Goal: Information Seeking & Learning: Find specific fact

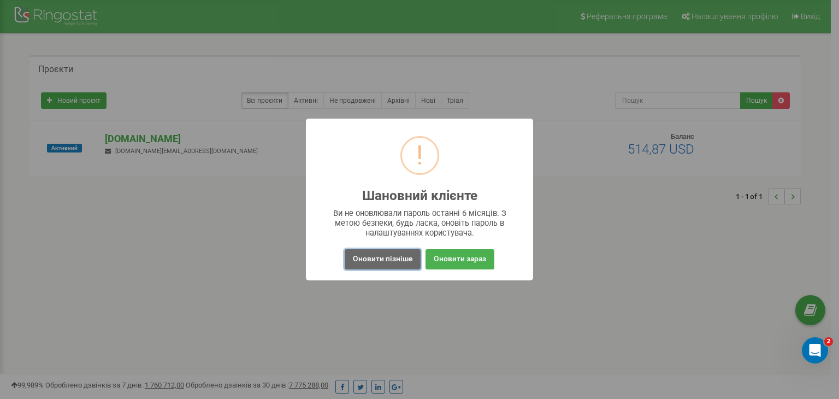
click at [409, 256] on button "Оновити пізніше" at bounding box center [383, 259] width 76 height 20
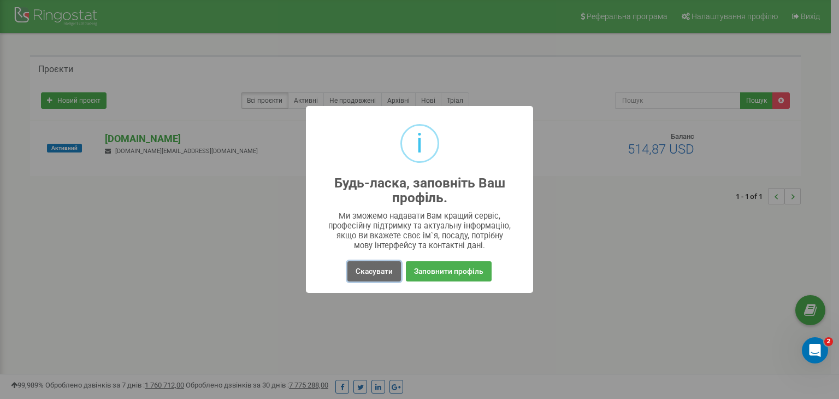
click at [369, 263] on button "Скасувати" at bounding box center [375, 271] width 54 height 20
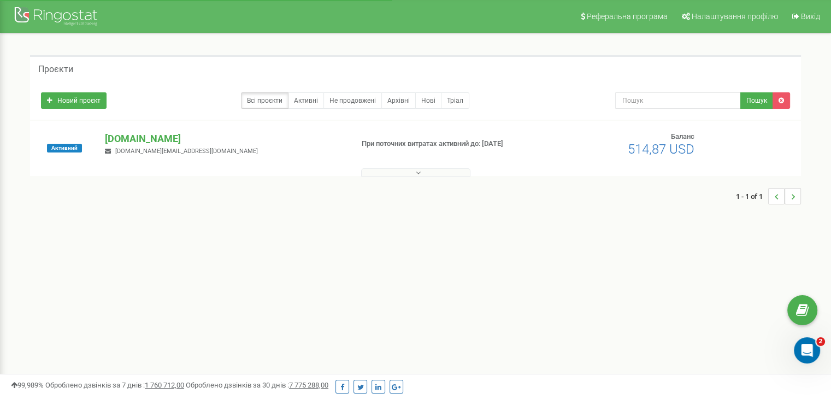
click at [161, 131] on div "Активний sofihouse.com.ua sofihouse.club@gmail.com При поточних витратах активн…" at bounding box center [415, 148] width 771 height 55
click at [161, 136] on p "[DOMAIN_NAME]" at bounding box center [224, 139] width 239 height 14
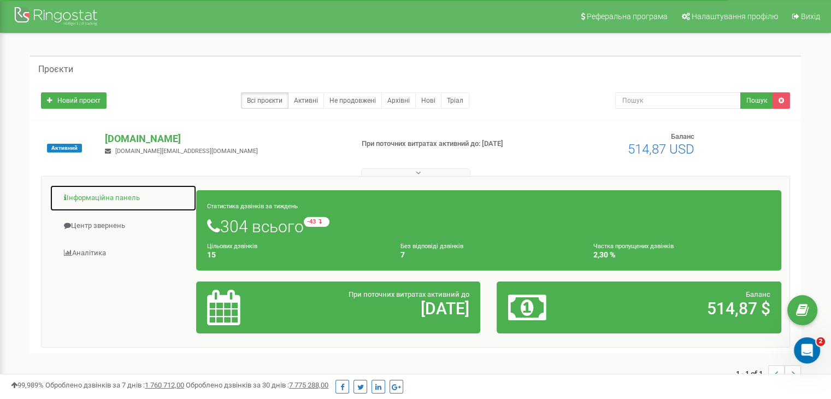
click at [120, 198] on link "Інформаційна панель" at bounding box center [123, 198] width 147 height 27
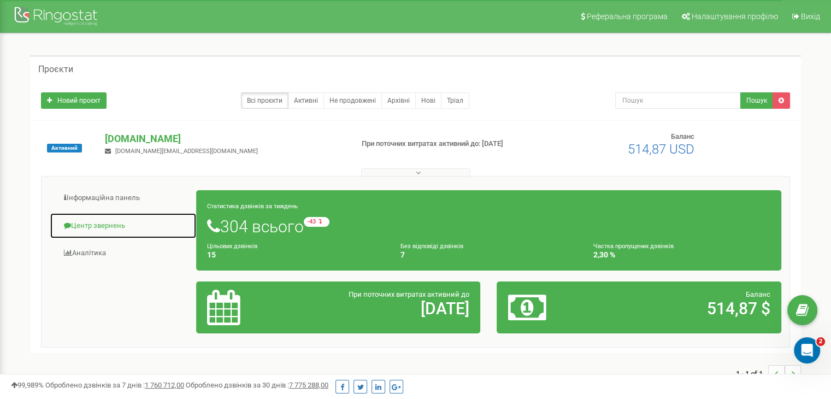
click at [104, 221] on link "Центр звернень" at bounding box center [123, 226] width 147 height 27
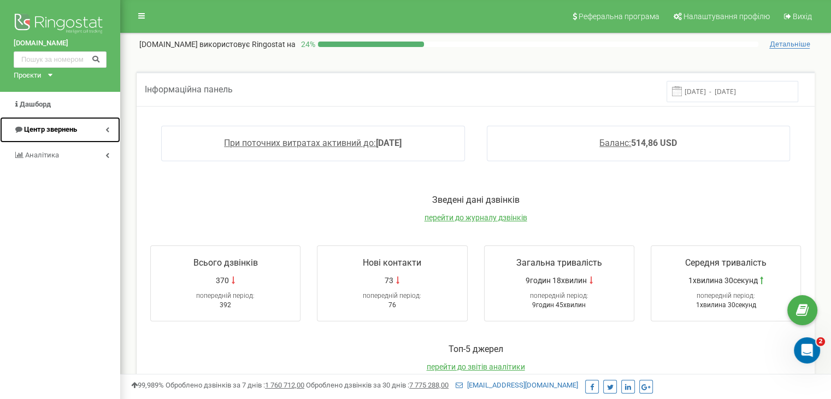
click at [86, 128] on link "Центр звернень" at bounding box center [60, 130] width 120 height 26
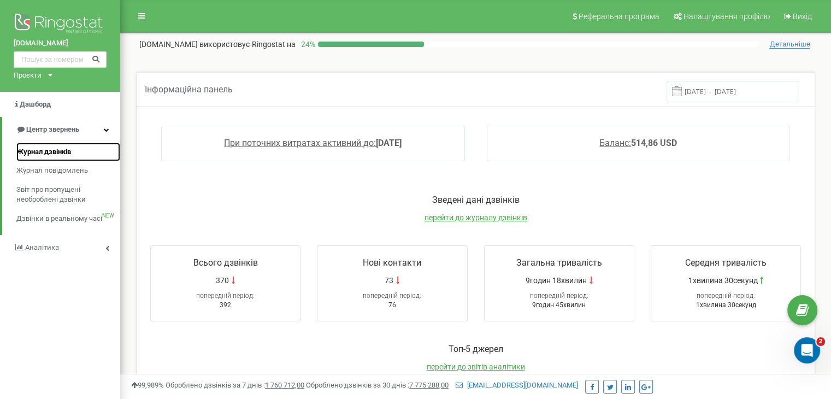
click at [60, 154] on span "Журнал дзвінків" at bounding box center [43, 152] width 55 height 10
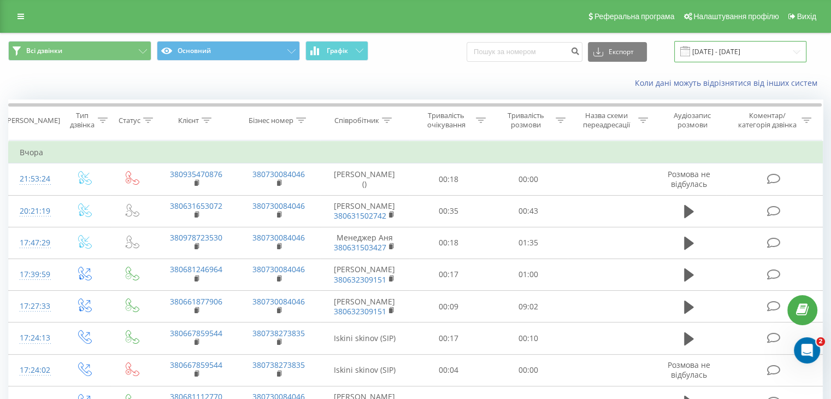
click at [713, 49] on input "[DATE] - [DATE]" at bounding box center [740, 51] width 132 height 21
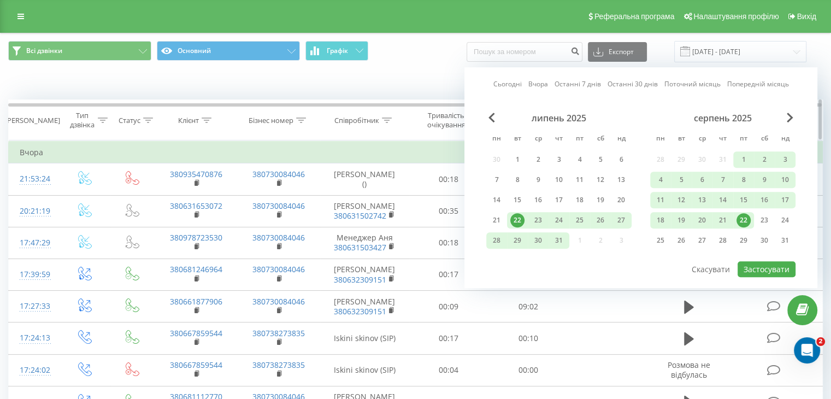
click at [204, 123] on div at bounding box center [207, 120] width 10 height 9
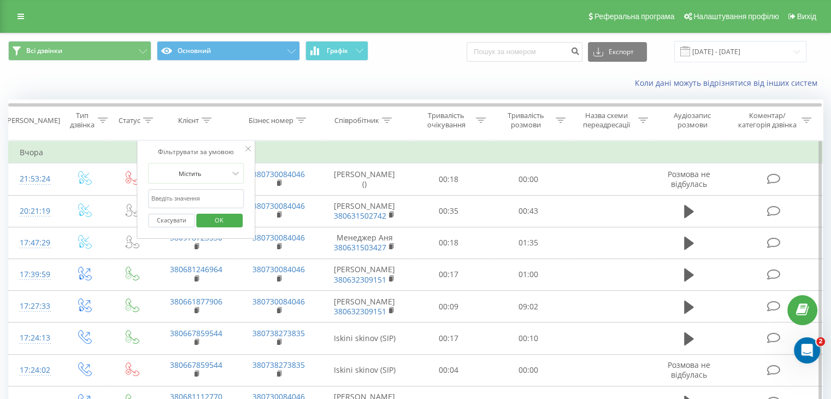
click at [191, 198] on input "text" at bounding box center [196, 198] width 96 height 19
paste input "0993062532"
click at [219, 226] on span "OK" at bounding box center [219, 219] width 31 height 17
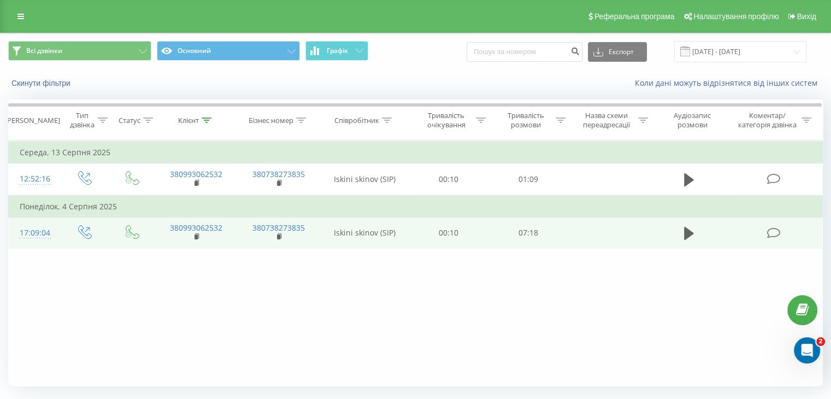
click at [679, 237] on td at bounding box center [689, 233] width 76 height 32
click at [686, 237] on icon at bounding box center [689, 233] width 10 height 13
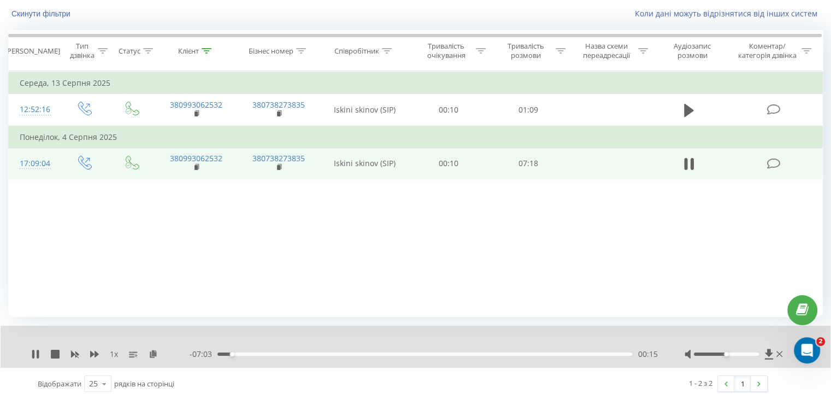
scroll to position [70, 0]
click at [439, 356] on div "- 07:02 00:15 00:15" at bounding box center [424, 353] width 468 height 11
click at [441, 355] on div "- 07:02 00:16 00:16" at bounding box center [424, 353] width 468 height 11
click at [442, 352] on div "00:16" at bounding box center [424, 353] width 415 height 3
click at [508, 353] on div "05:06" at bounding box center [424, 353] width 415 height 3
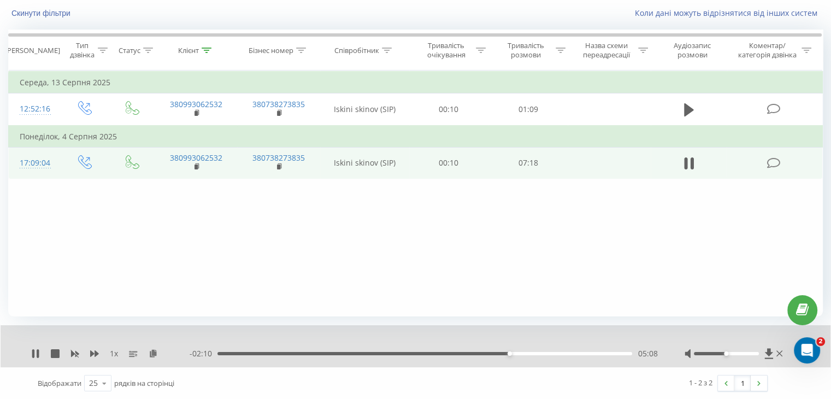
click at [551, 354] on div "05:08" at bounding box center [424, 353] width 415 height 3
click at [593, 353] on div "06:17" at bounding box center [424, 353] width 415 height 3
click at [33, 355] on icon at bounding box center [33, 353] width 2 height 9
click at [207, 51] on icon at bounding box center [207, 50] width 10 height 5
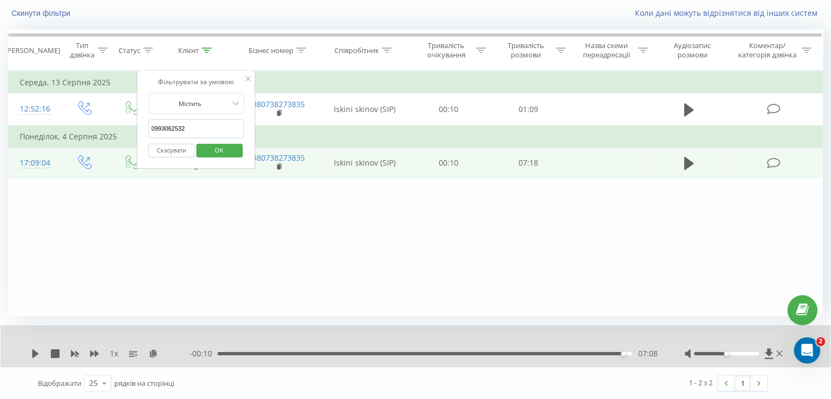
click at [197, 131] on input "0993062532" at bounding box center [196, 128] width 96 height 19
paste input "374777"
click at [222, 144] on span "OK" at bounding box center [219, 150] width 31 height 17
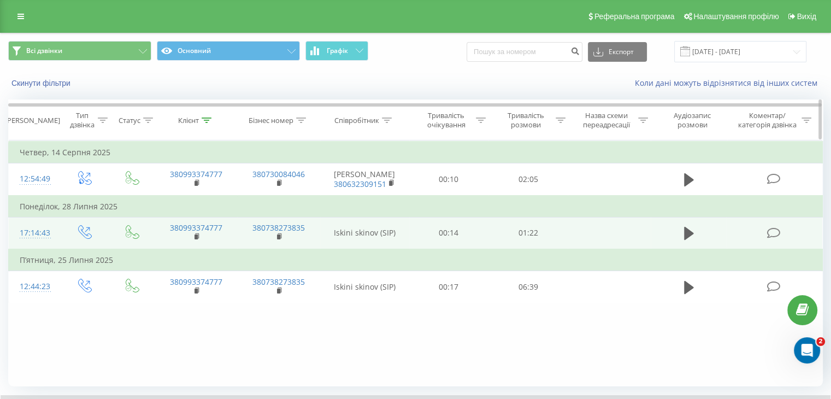
click at [201, 120] on div "Клієнт" at bounding box center [194, 120] width 33 height 9
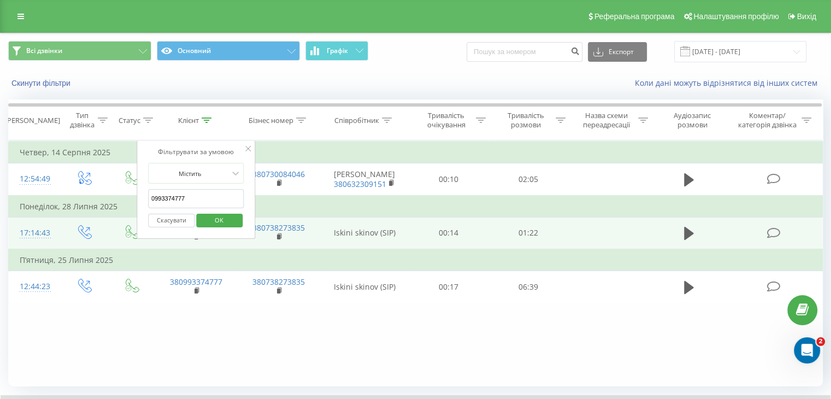
click at [205, 199] on input "0993374777" at bounding box center [196, 198] width 96 height 19
paste input "505440404"
click at [220, 220] on span "OK" at bounding box center [219, 219] width 31 height 17
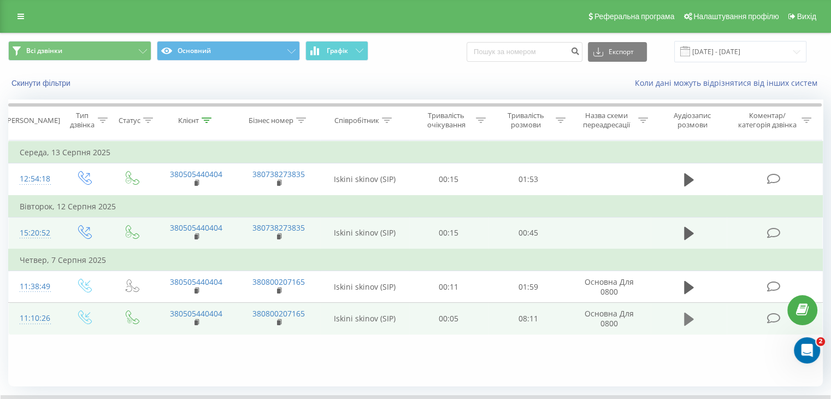
click at [688, 318] on icon at bounding box center [689, 319] width 10 height 13
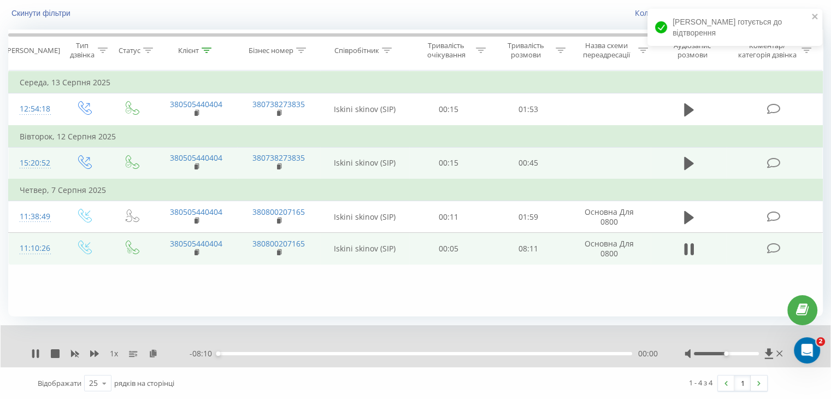
scroll to position [70, 0]
click at [505, 357] on div "- 08:09 00:01 00:01" at bounding box center [424, 353] width 468 height 11
click at [507, 352] on div "00:02" at bounding box center [424, 353] width 415 height 3
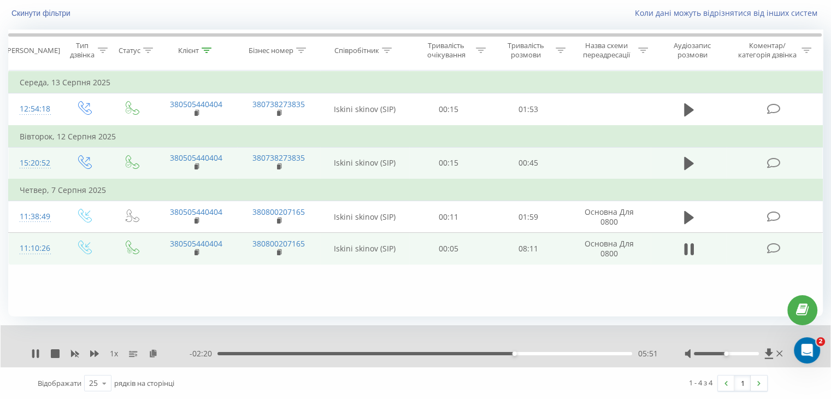
click at [535, 350] on div "- 02:20 05:51 05:51" at bounding box center [424, 353] width 468 height 11
click at [539, 352] on div "05:51" at bounding box center [424, 353] width 415 height 3
click at [579, 355] on div "- 01:48 06:23 06:23" at bounding box center [424, 353] width 468 height 11
click at [579, 353] on div "06:23" at bounding box center [424, 353] width 415 height 3
click at [33, 350] on icon at bounding box center [33, 353] width 2 height 9
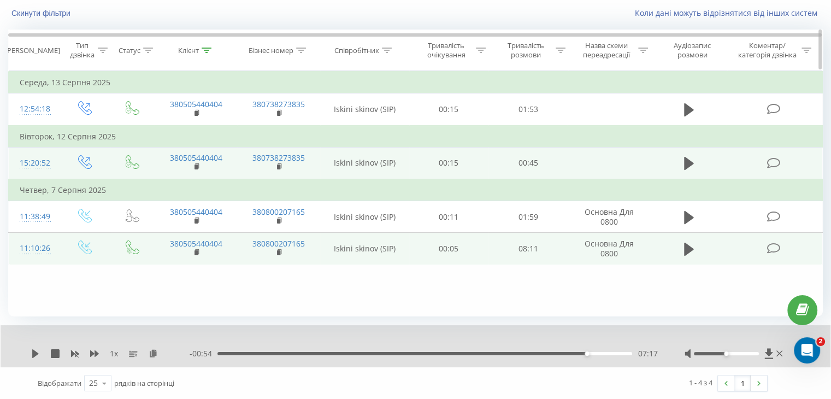
click at [206, 51] on icon at bounding box center [207, 50] width 10 height 5
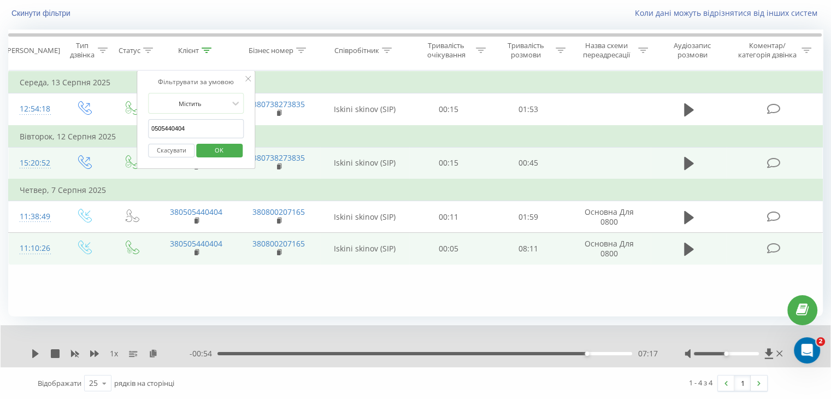
click at [205, 128] on input "0505440404" at bounding box center [196, 128] width 96 height 19
paste input "661374829"
click at [223, 148] on span "OK" at bounding box center [219, 150] width 31 height 17
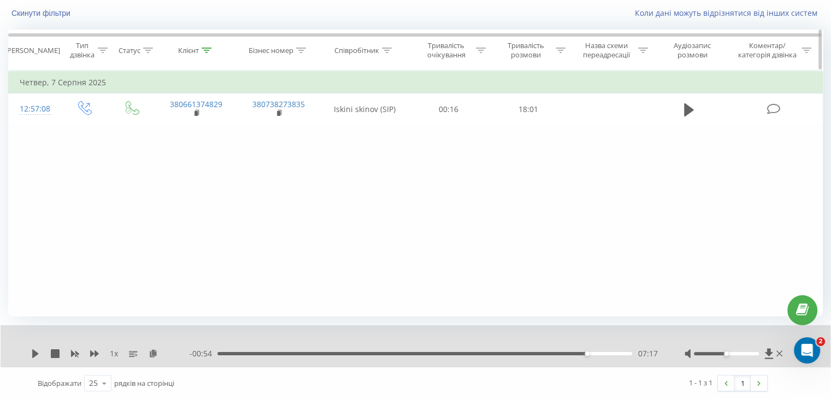
click at [205, 51] on icon at bounding box center [207, 50] width 10 height 5
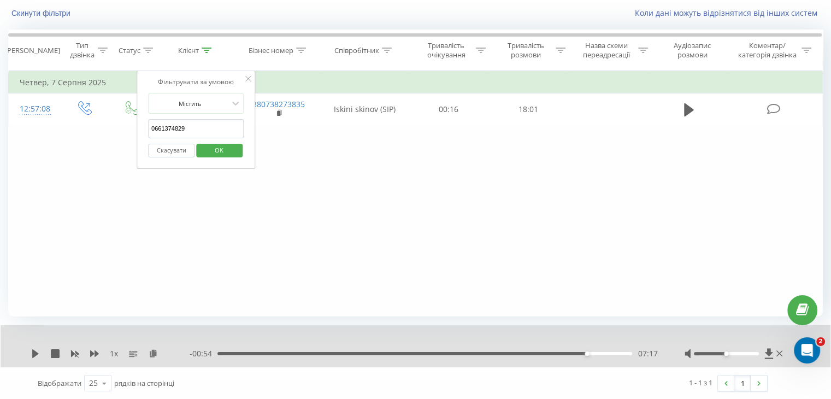
click at [191, 129] on input "0661374829" at bounding box center [196, 128] width 96 height 19
paste input "975131021"
click at [214, 149] on span "OK" at bounding box center [219, 150] width 31 height 17
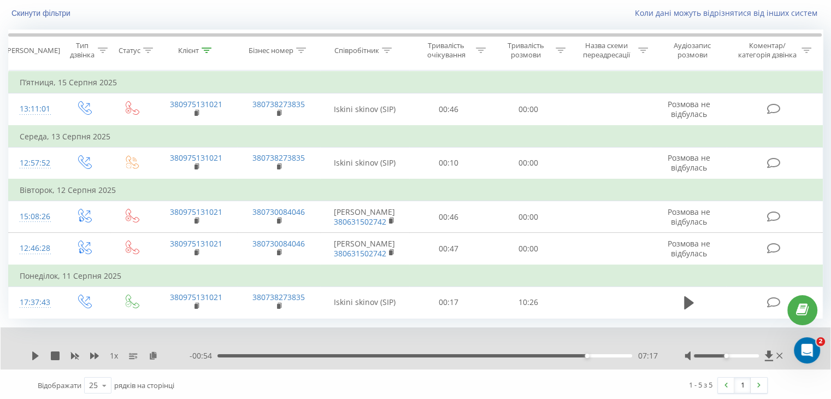
scroll to position [70, 0]
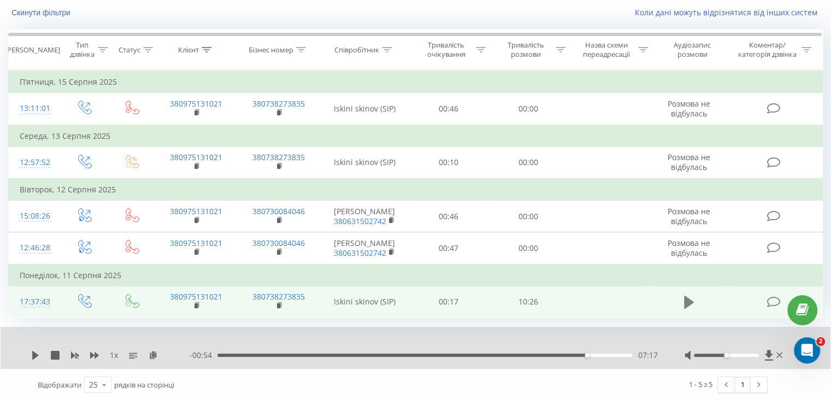
click at [691, 299] on icon at bounding box center [689, 302] width 10 height 13
click at [474, 354] on div "06:26" at bounding box center [424, 355] width 415 height 3
click at [550, 354] on div "06:28" at bounding box center [424, 355] width 415 height 3
click at [32, 355] on icon at bounding box center [33, 355] width 2 height 9
click at [212, 49] on div "Клієнт" at bounding box center [196, 49] width 83 height 9
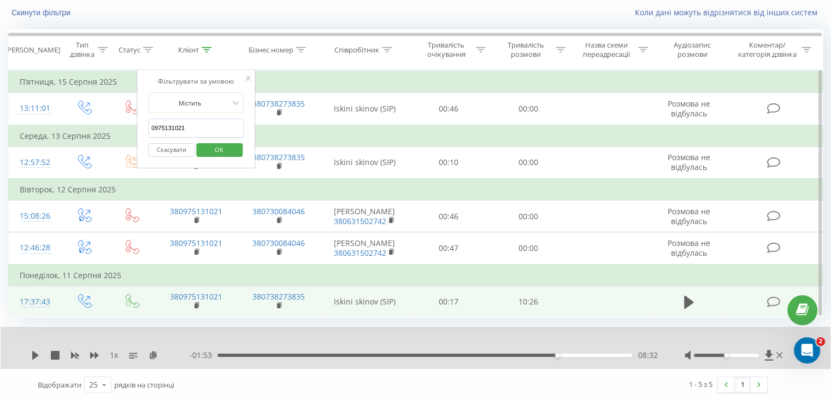
click at [191, 125] on input "0975131021" at bounding box center [196, 128] width 96 height 19
paste input "501382198"
click at [222, 150] on span "OK" at bounding box center [219, 149] width 31 height 17
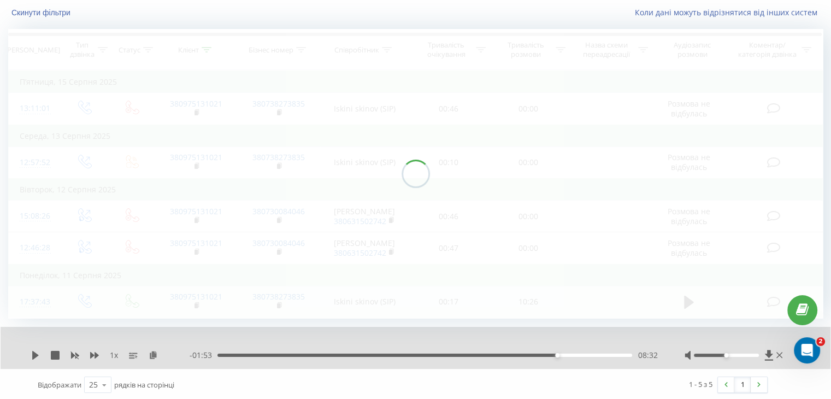
scroll to position [39, 0]
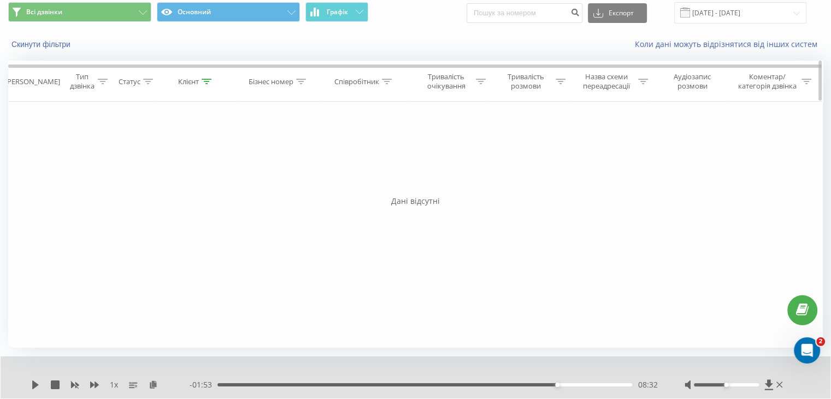
click at [206, 80] on icon at bounding box center [207, 81] width 10 height 5
click at [201, 159] on input "0501382198" at bounding box center [196, 159] width 96 height 19
paste input "986586506"
click at [214, 180] on span "OK" at bounding box center [219, 181] width 31 height 17
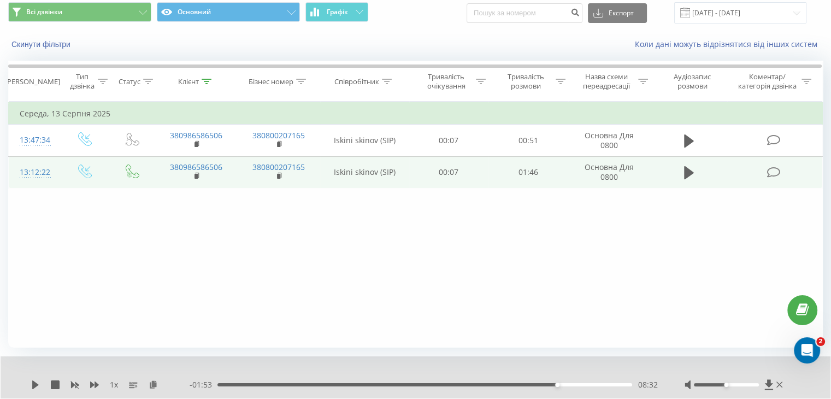
click at [680, 174] on td at bounding box center [689, 172] width 76 height 32
click at [685, 174] on icon at bounding box center [689, 172] width 10 height 13
click at [685, 174] on icon at bounding box center [685, 173] width 3 height 12
click at [38, 383] on icon at bounding box center [35, 384] width 9 height 9
click at [219, 381] on div "- 01:18 00:27 00:27" at bounding box center [424, 384] width 468 height 11
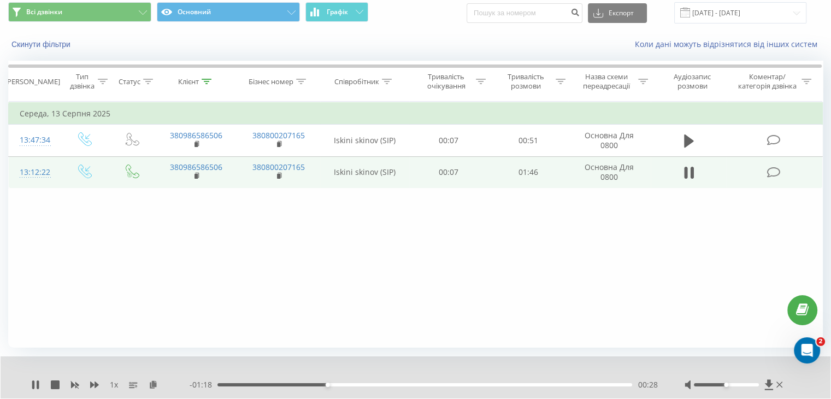
click at [219, 383] on div "00:28" at bounding box center [424, 384] width 415 height 3
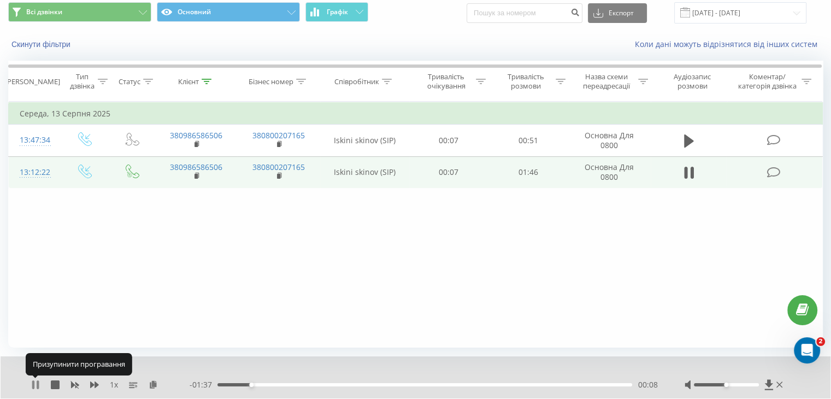
click at [37, 385] on icon at bounding box center [38, 384] width 2 height 9
click at [209, 82] on icon at bounding box center [207, 81] width 10 height 5
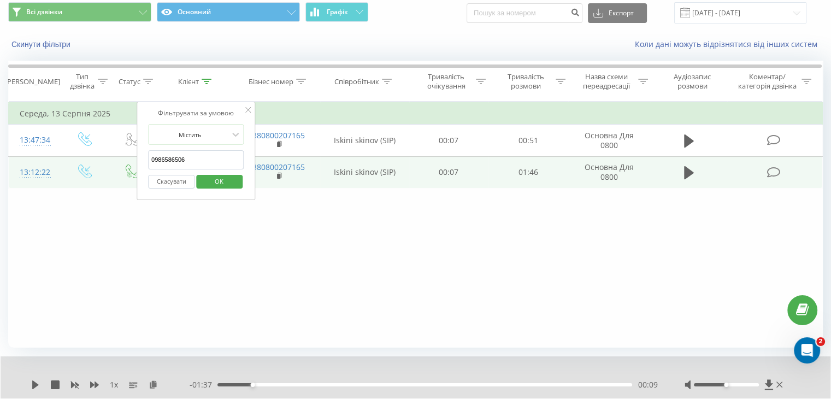
click at [189, 154] on input "0986586506" at bounding box center [196, 159] width 96 height 19
click at [189, 156] on input "0986586506" at bounding box center [196, 159] width 96 height 19
paste input "4754909"
type input "0984754909"
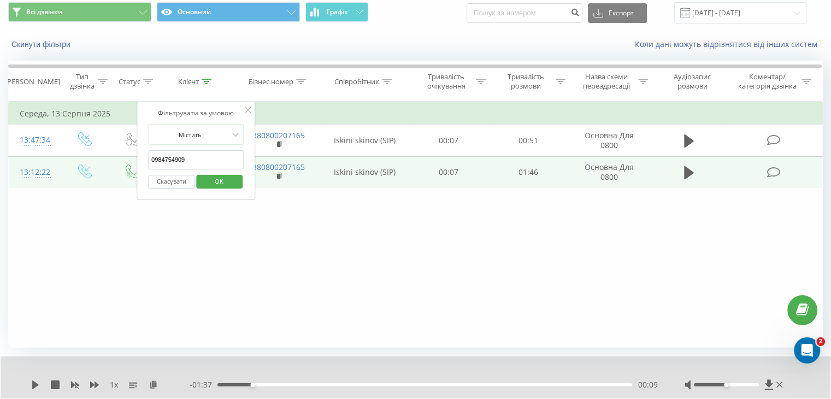
click at [227, 175] on span "OK" at bounding box center [219, 181] width 31 height 17
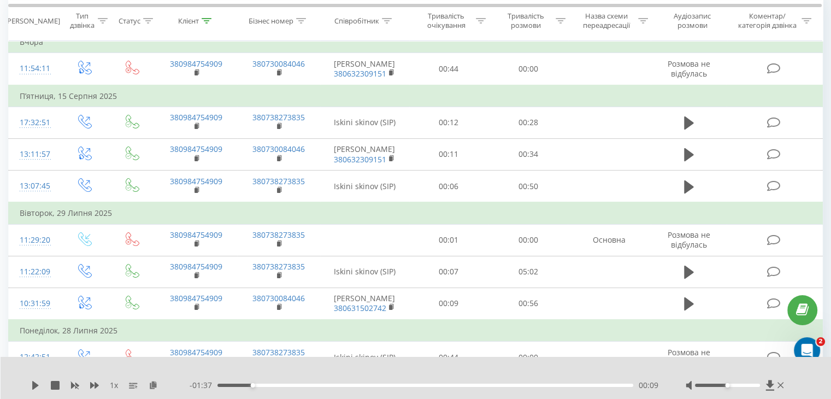
scroll to position [121, 0]
